Goal: Transaction & Acquisition: Purchase product/service

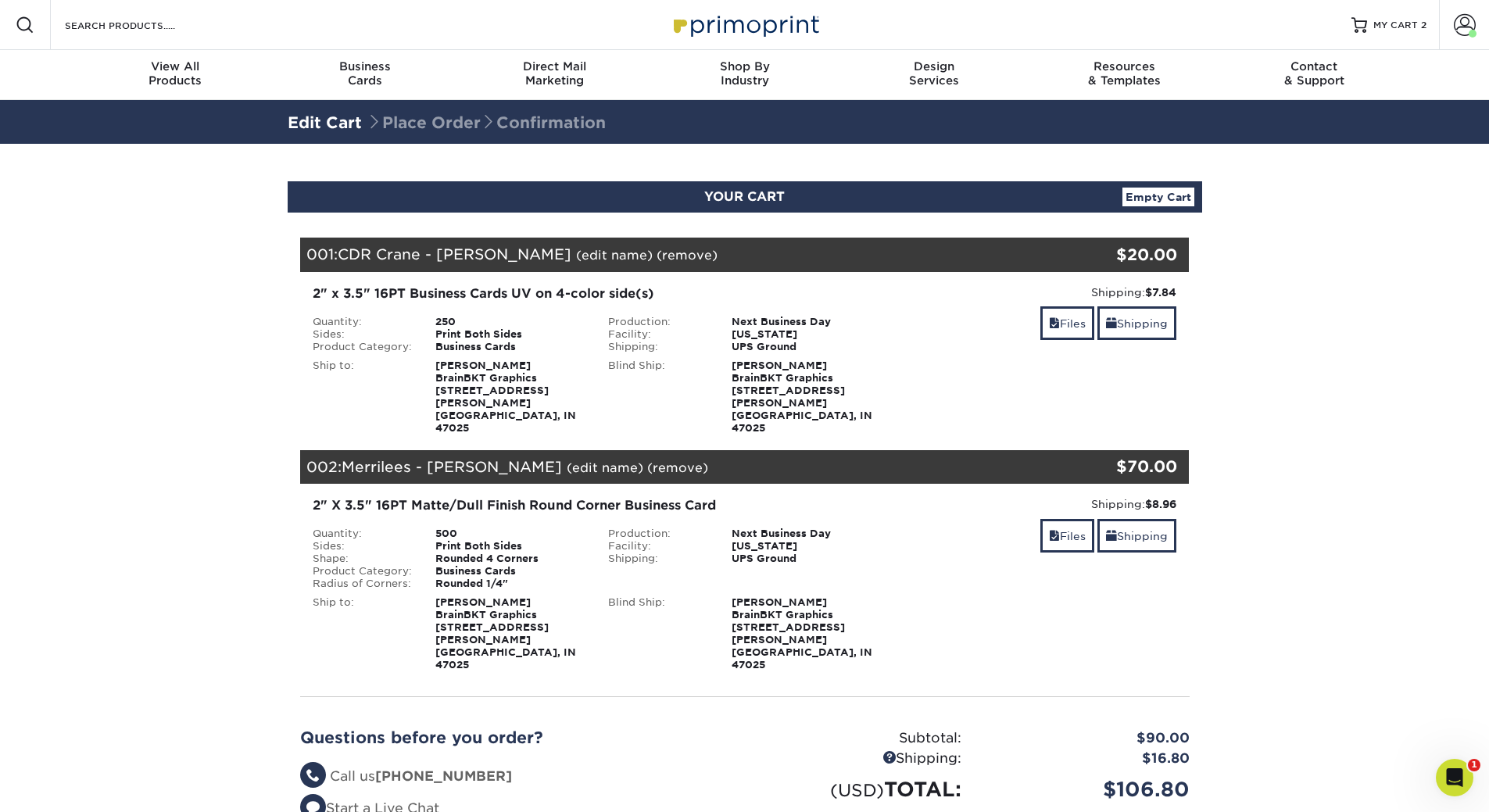
click at [647, 460] on link "(remove)" at bounding box center [677, 468] width 61 height 15
click at [956, 460] on link "Yes" at bounding box center [967, 468] width 22 height 15
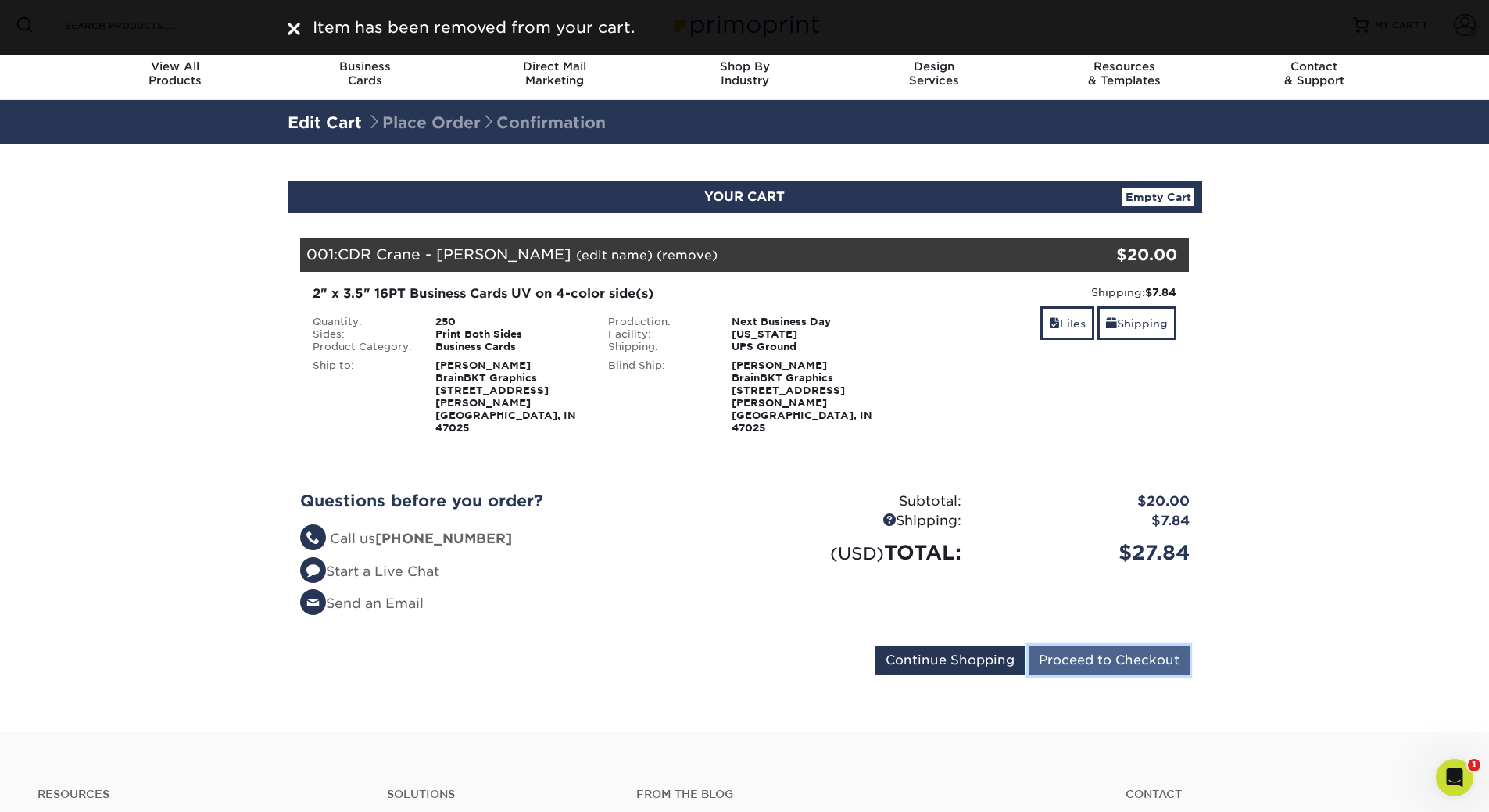
click at [1144, 646] on input "Proceed to Checkout" at bounding box center [1108, 661] width 161 height 30
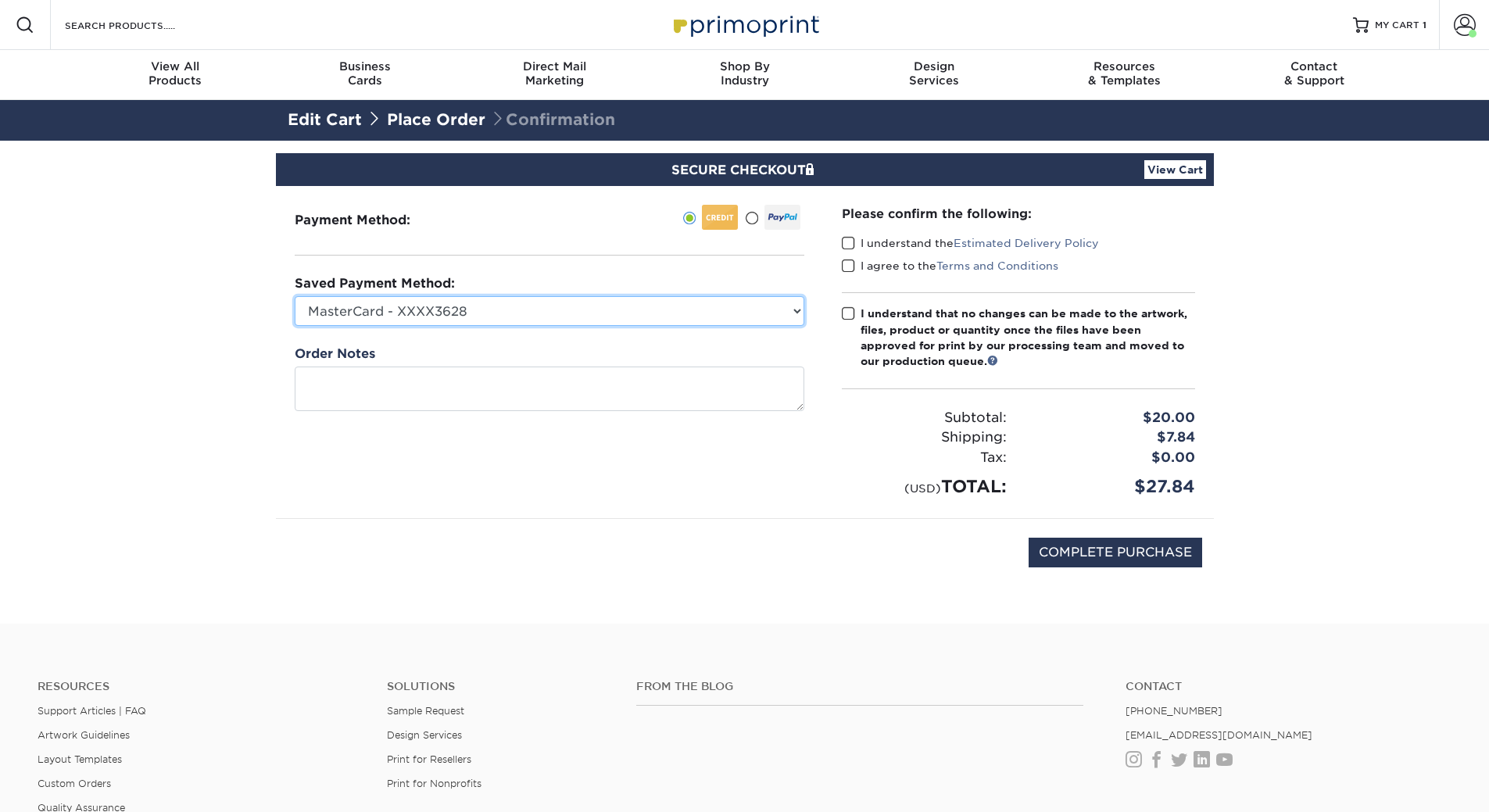
click at [590, 301] on select "MasterCard - XXXX3628 Visa - XXXX7344 MasterCard - XXXX3079 MasterCard - XXXX13…" at bounding box center [549, 311] width 510 height 30
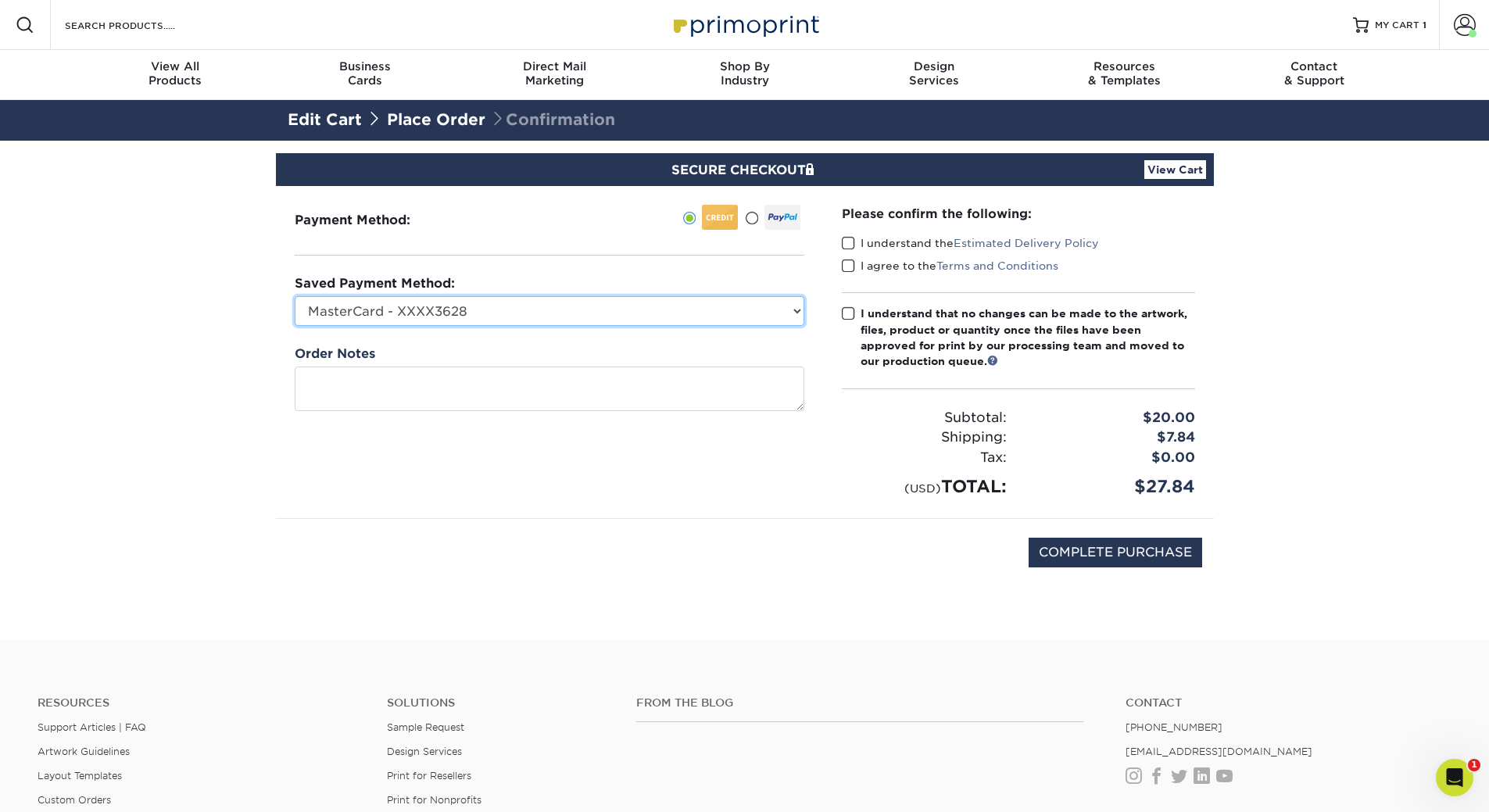
select select "75554"
click at [294, 296] on select "MasterCard - XXXX3628 Visa - XXXX7344 MasterCard - XXXX3079 MasterCard - XXXX13…" at bounding box center [549, 311] width 510 height 30
click at [850, 247] on span at bounding box center [848, 243] width 13 height 15
click at [0, 0] on input "I understand the Estimated Delivery Policy" at bounding box center [0, 0] width 0 height 0
click at [851, 263] on span at bounding box center [848, 265] width 13 height 15
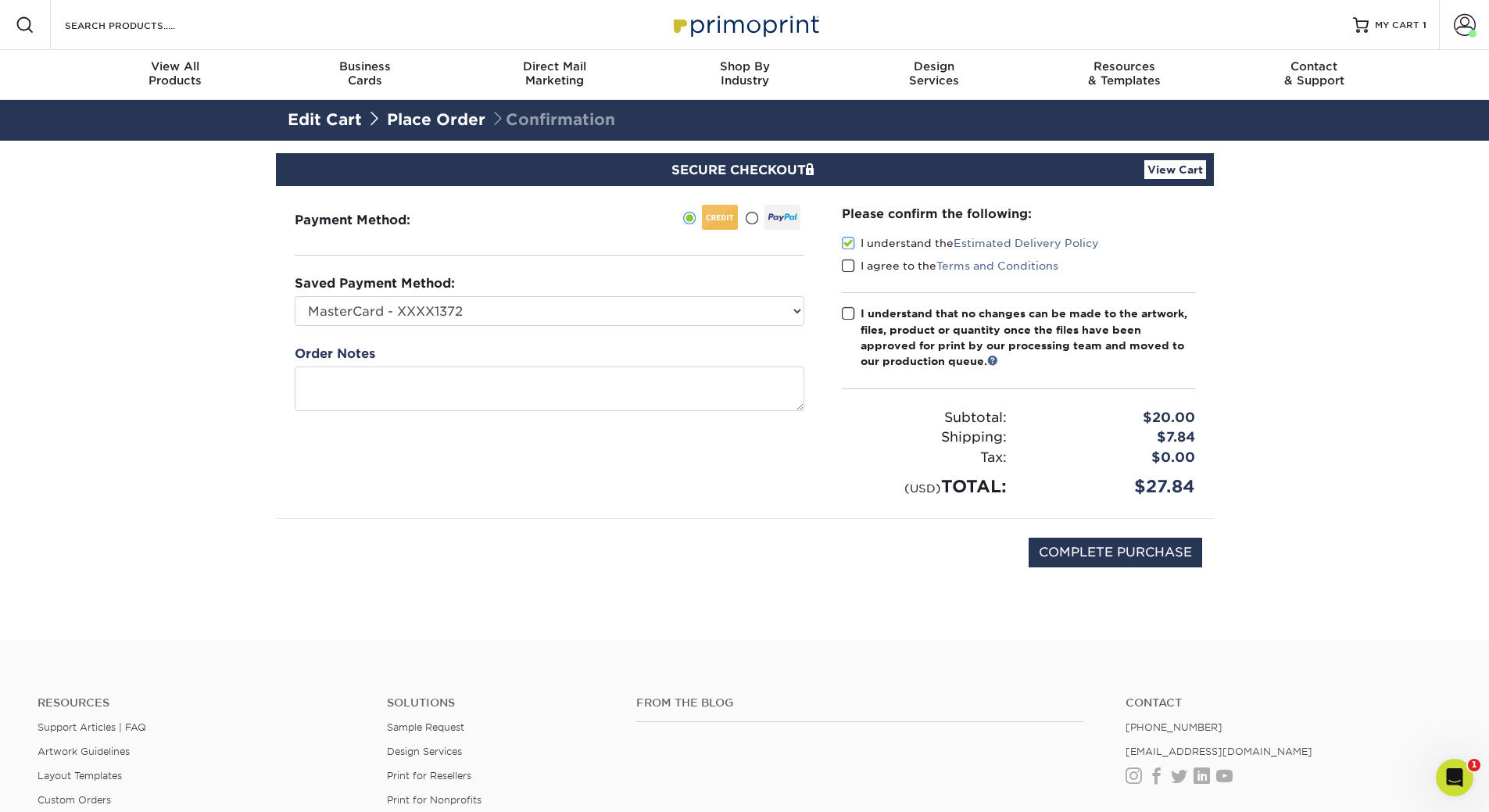
click at [0, 0] on input "I agree to the Terms and Conditions" at bounding box center [0, 0] width 0 height 0
click at [854, 319] on span at bounding box center [848, 314] width 13 height 15
click at [0, 0] on input "I understand that no changes can be made to the artwork, files, product or quan…" at bounding box center [0, 0] width 0 height 0
click at [1115, 548] on input "COMPLETE PURCHASE" at bounding box center [1115, 553] width 173 height 30
type input "PROCESSING, PLEASE WAIT..."
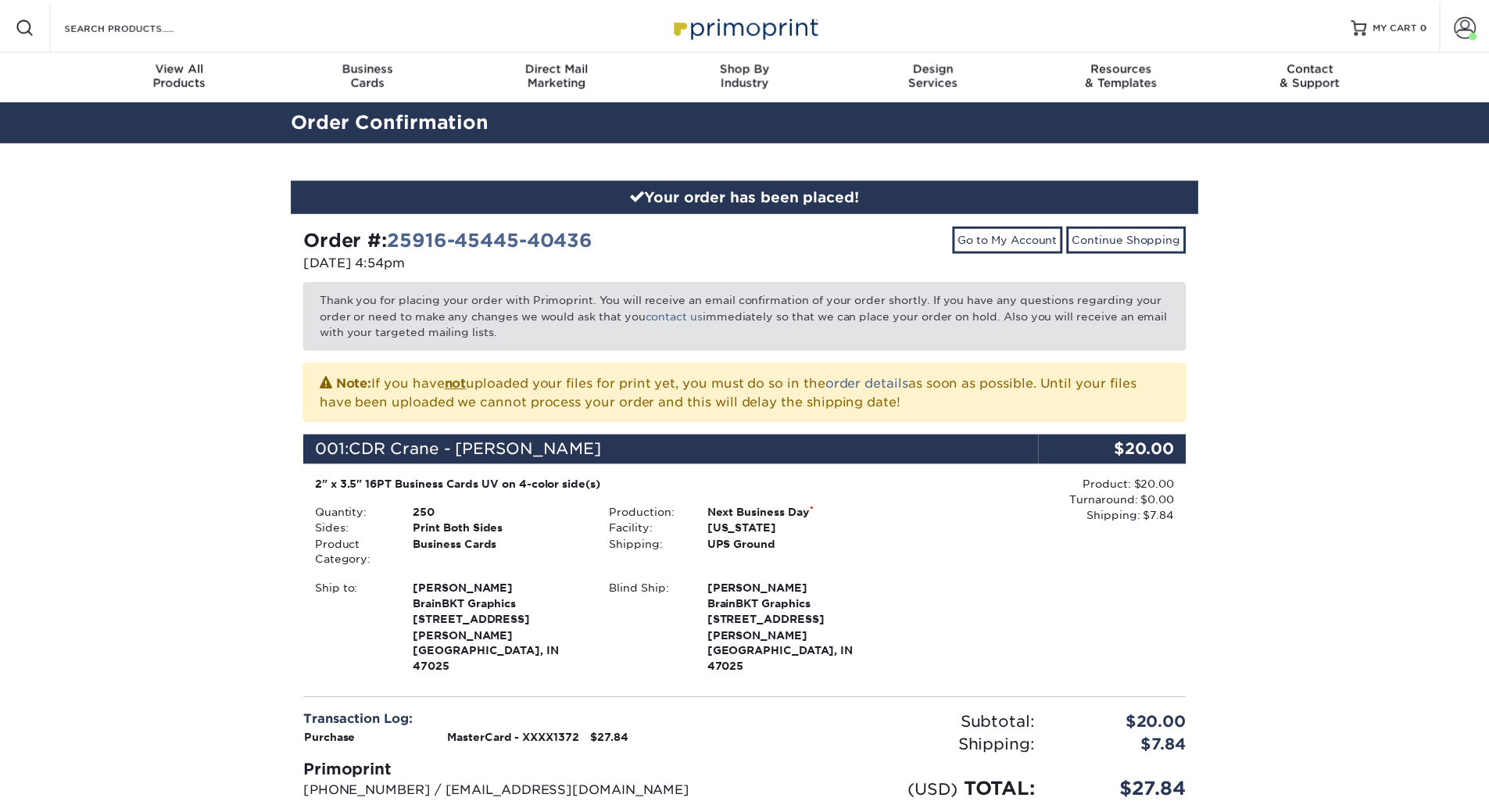
scroll to position [582, 0]
